Goal: Check status: Check status

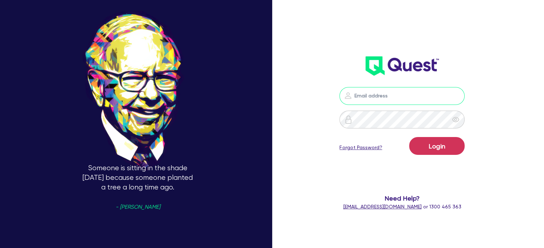
type input "[PERSON_NAME][EMAIL_ADDRESS][DOMAIN_NAME]"
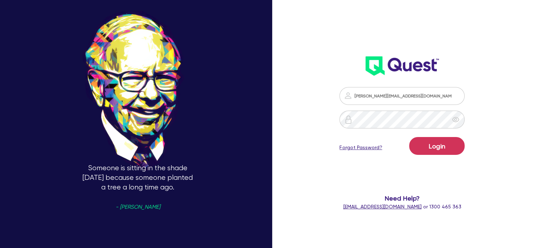
click at [430, 136] on form "[PERSON_NAME][EMAIL_ADDRESS][DOMAIN_NAME] Login Forgot Password? Need Help? [EM…" at bounding box center [401, 149] width 141 height 124
click at [440, 147] on button "Login" at bounding box center [436, 146] width 55 height 18
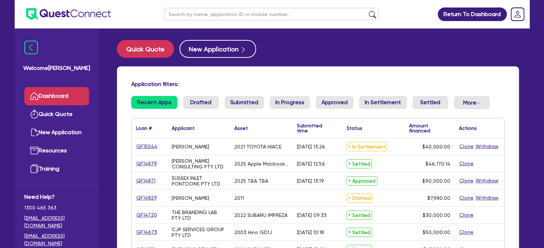
click at [370, 78] on div "Application filters: Recent Apps Drafted Submitted In Progress Approved In Sett…" at bounding box center [318, 180] width 402 height 227
click at [146, 147] on link "QF15044" at bounding box center [147, 147] width 22 height 8
select select "CARS_AND_LIGHT_TRUCKS"
select select "VANS_AND_UTES"
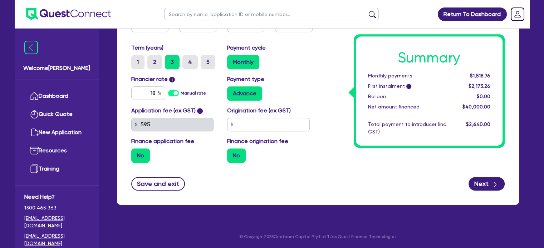
drag, startPoint x: 333, startPoint y: 208, endPoint x: 327, endPoint y: 204, distance: 7.4
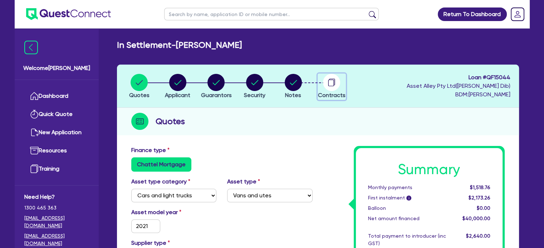
click at [337, 90] on icon "button" at bounding box center [331, 82] width 17 height 17
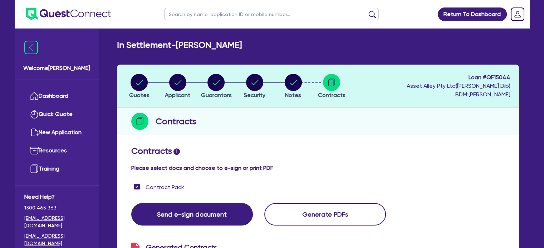
drag, startPoint x: 394, startPoint y: 179, endPoint x: 407, endPoint y: 171, distance: 14.8
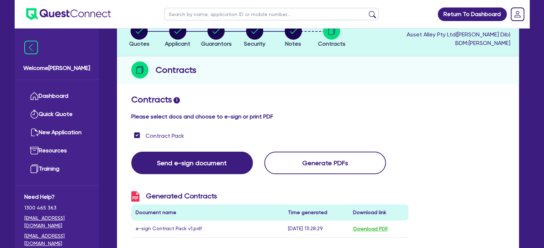
scroll to position [44, 0]
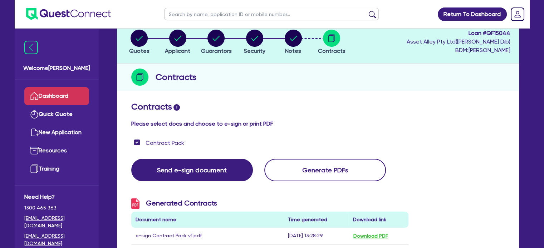
click at [70, 97] on link "Dashboard" at bounding box center [56, 96] width 65 height 18
